Goal: Check status: Check status

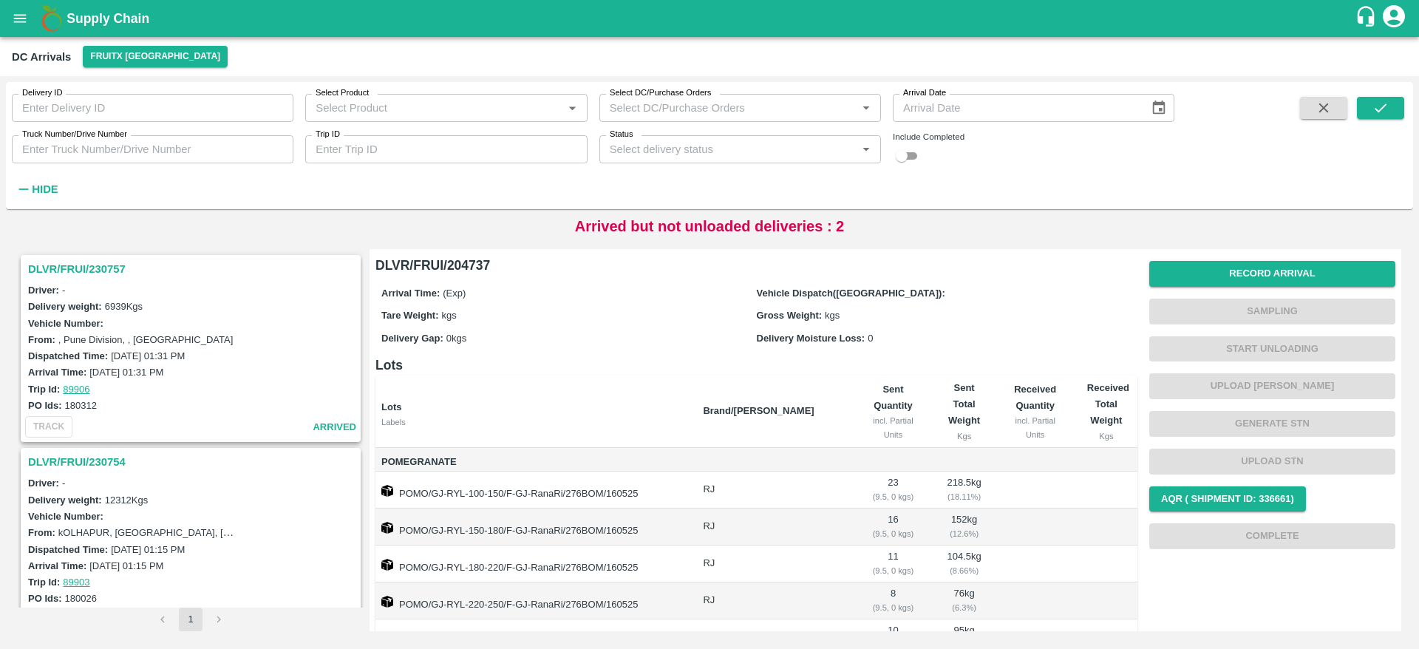
scroll to position [210, 0]
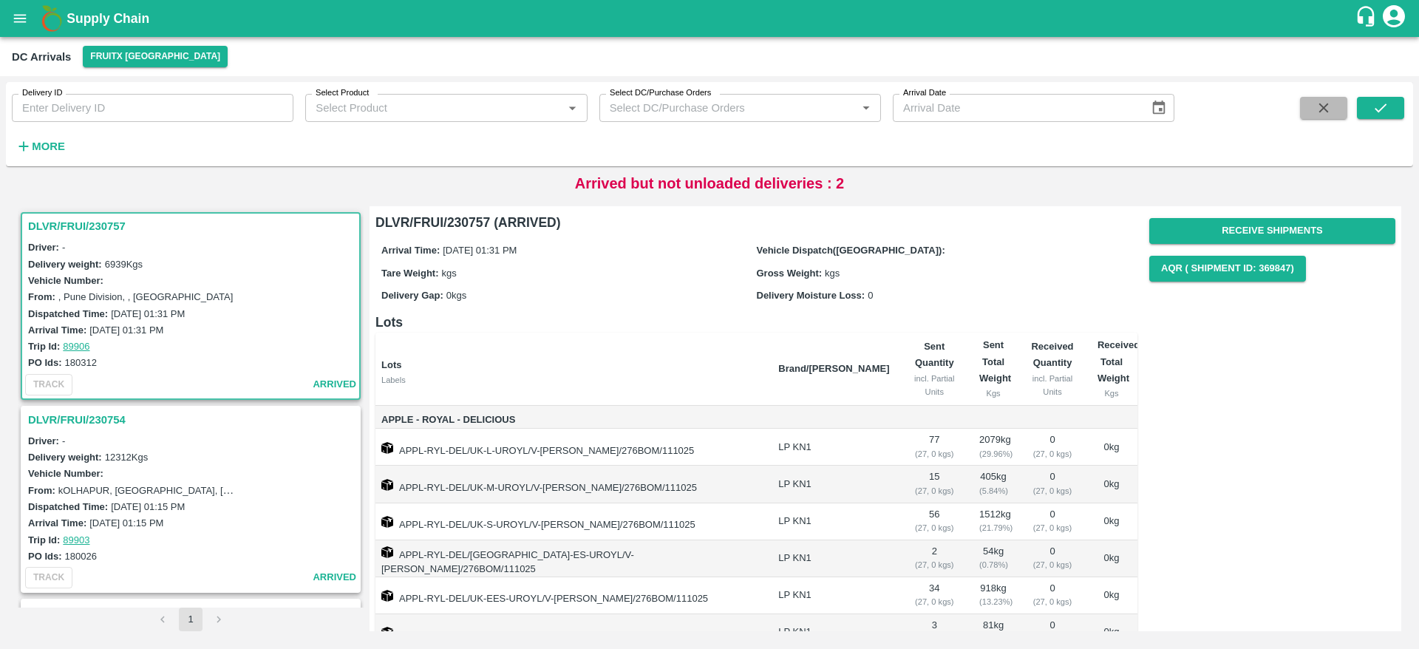
click at [1335, 103] on button "button" at bounding box center [1323, 108] width 47 height 22
